Goal: Task Accomplishment & Management: Use online tool/utility

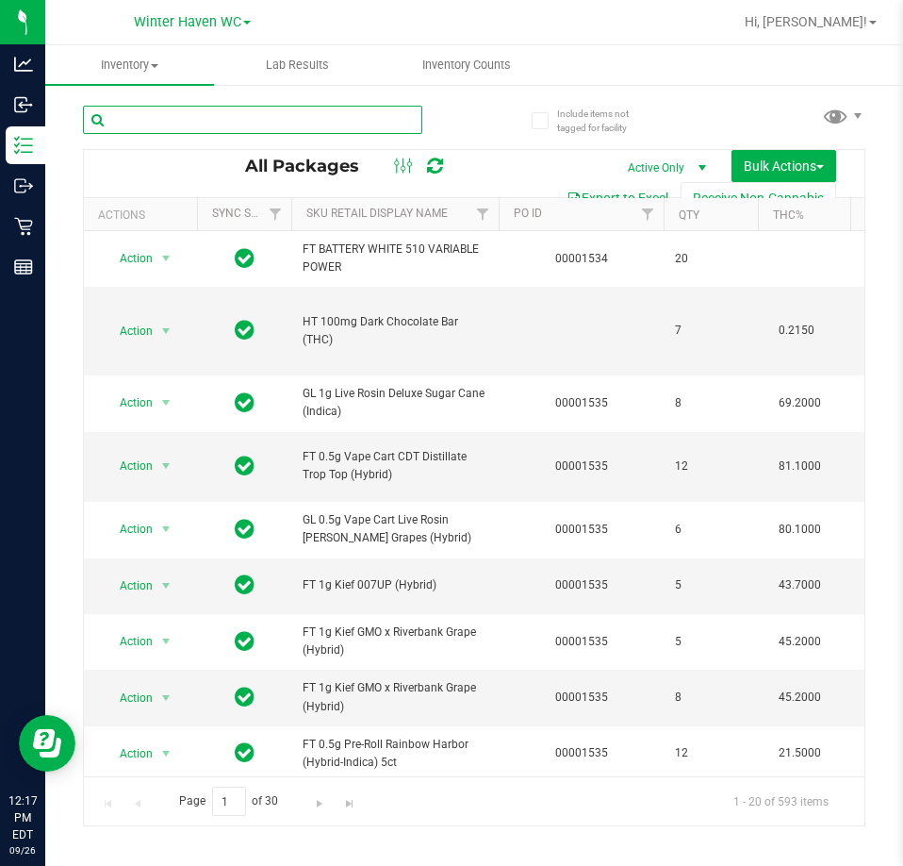
click at [307, 117] on input "text" at bounding box center [252, 120] width 339 height 28
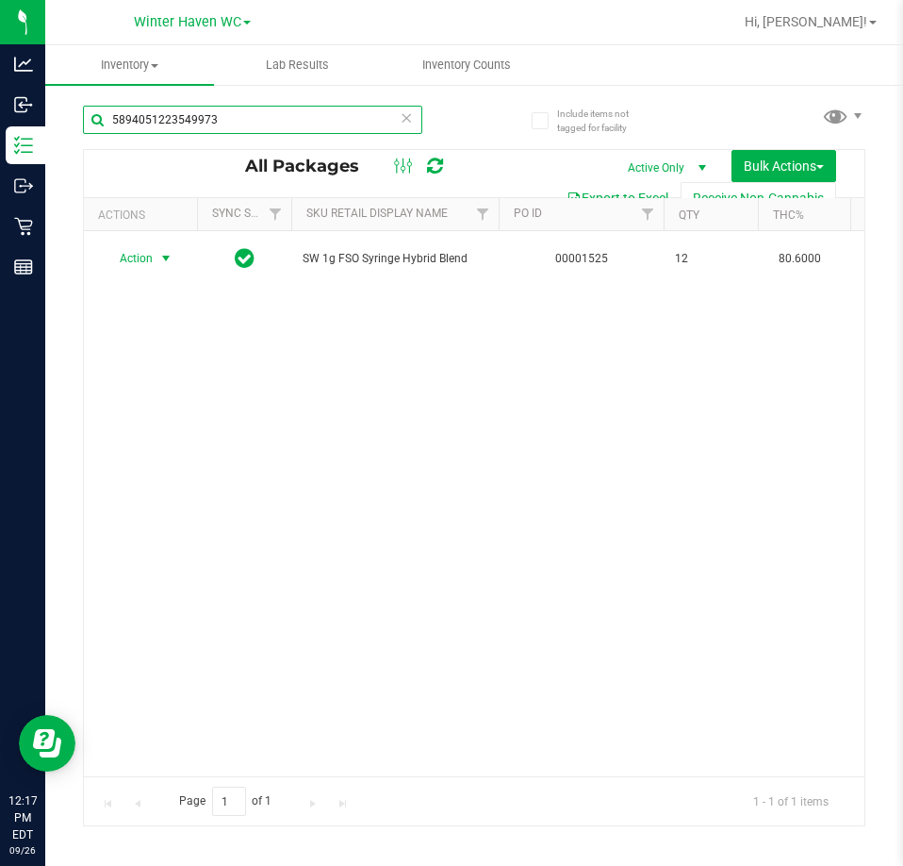
type input "5894051223549973"
click at [143, 252] on span "Action" at bounding box center [128, 258] width 51 height 26
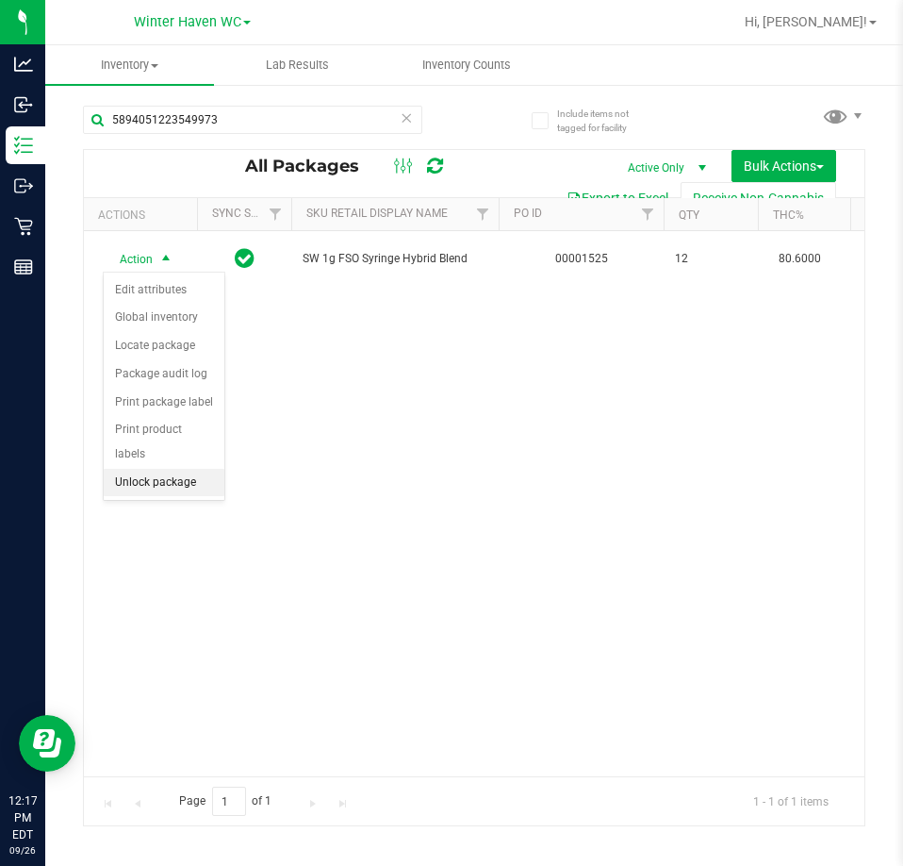
click at [189, 469] on li "Unlock package" at bounding box center [164, 483] width 121 height 28
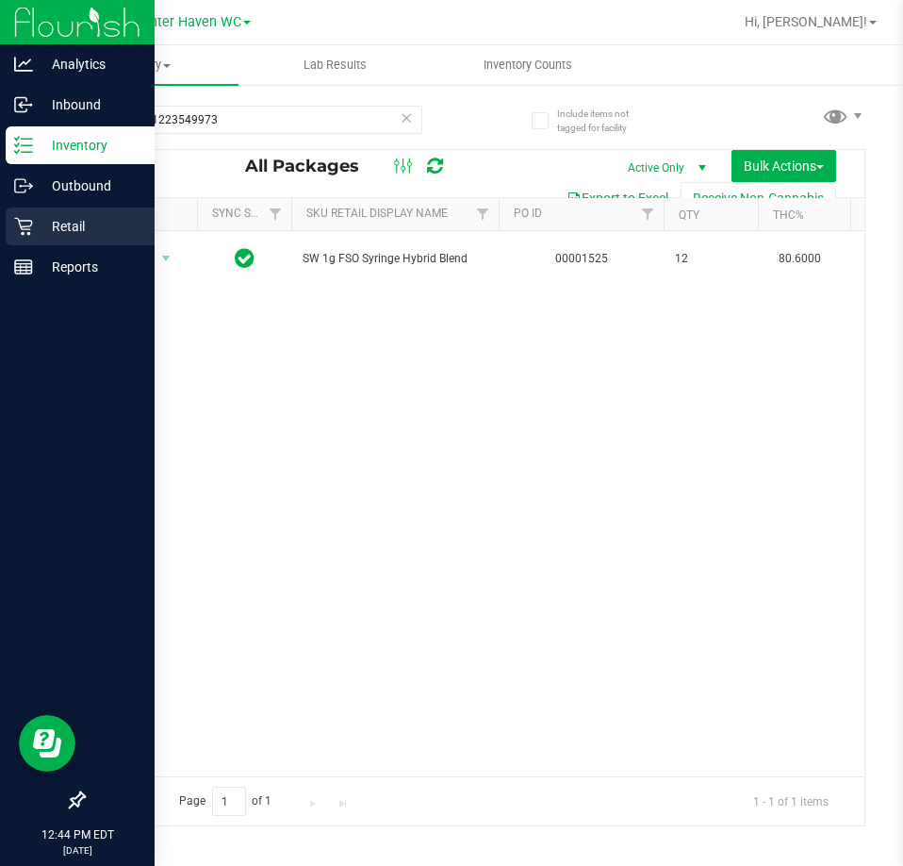
click at [20, 227] on icon at bounding box center [23, 226] width 19 height 19
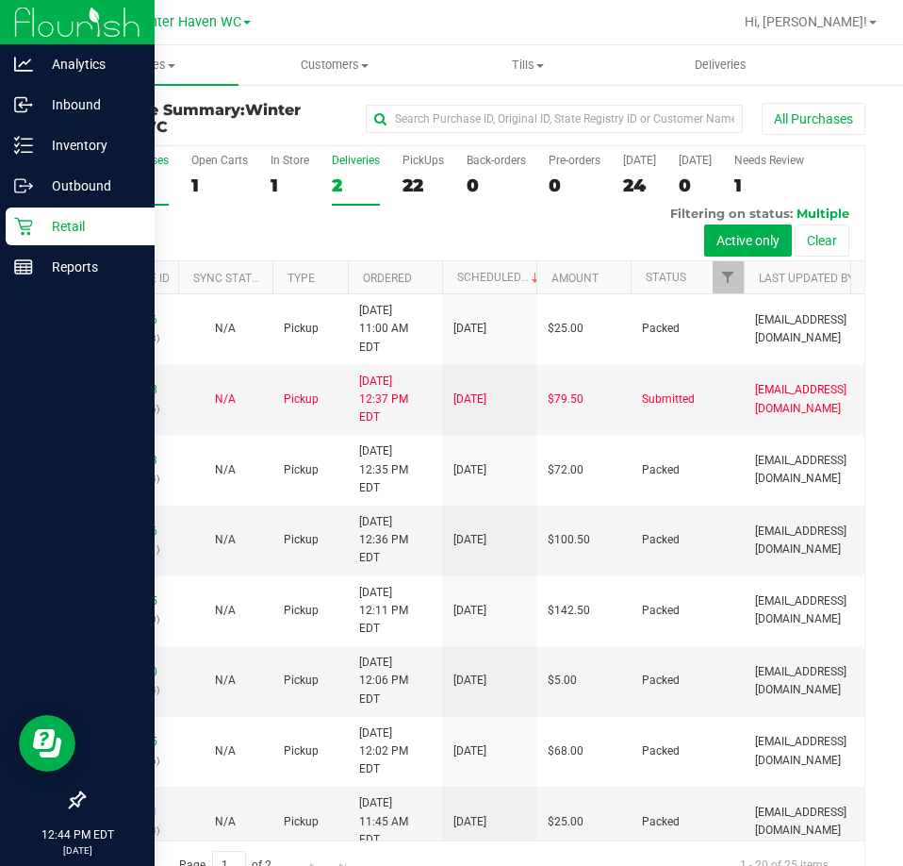
click at [332, 175] on div "2" at bounding box center [356, 185] width 48 height 22
click at [0, 0] on input "Deliveries 2" at bounding box center [0, 0] width 0 height 0
